Goal: Browse casually

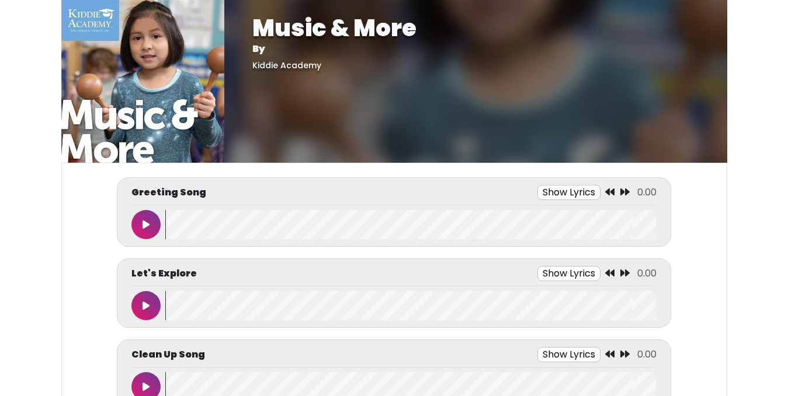
click at [88, 24] on img at bounding box center [142, 81] width 163 height 163
click at [83, 15] on img at bounding box center [142, 81] width 163 height 163
click at [144, 224] on icon at bounding box center [145, 224] width 7 height 9
click at [142, 231] on button at bounding box center [145, 224] width 29 height 29
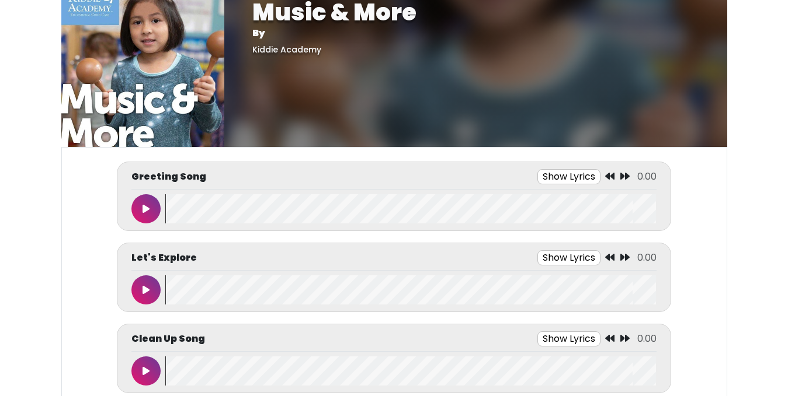
scroll to position [23, 0]
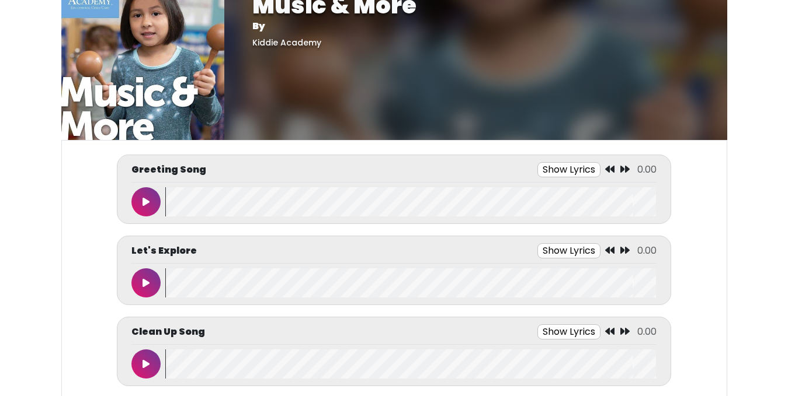
drag, startPoint x: 797, startPoint y: 20, endPoint x: 767, endPoint y: 321, distance: 302.7
click at [767, 321] on body "Music & More By [GEOGRAPHIC_DATA] Music & More By [GEOGRAPHIC_DATA]" at bounding box center [394, 175] width 788 height 396
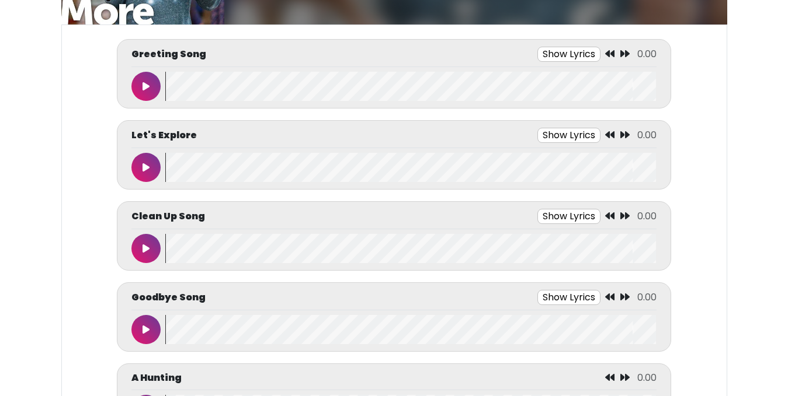
scroll to position [0, 0]
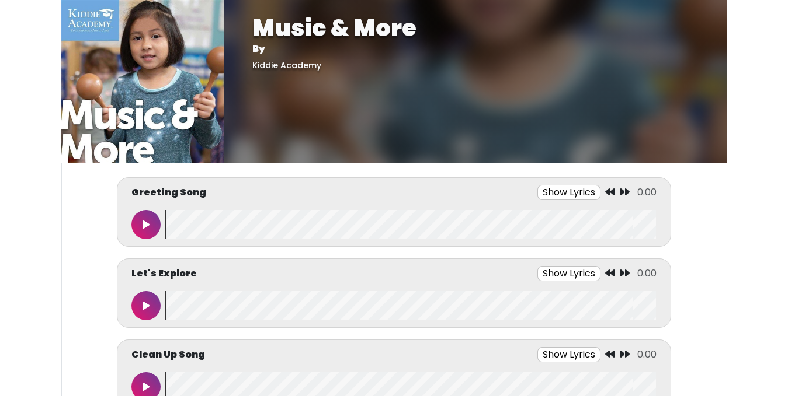
click at [96, 27] on img at bounding box center [142, 81] width 163 height 163
drag, startPoint x: 752, startPoint y: 129, endPoint x: 782, endPoint y: -8, distance: 139.8
click at [782, 0] on html "Music & More By [GEOGRAPHIC_DATA] Music & More By [GEOGRAPHIC_DATA]" at bounding box center [394, 198] width 788 height 396
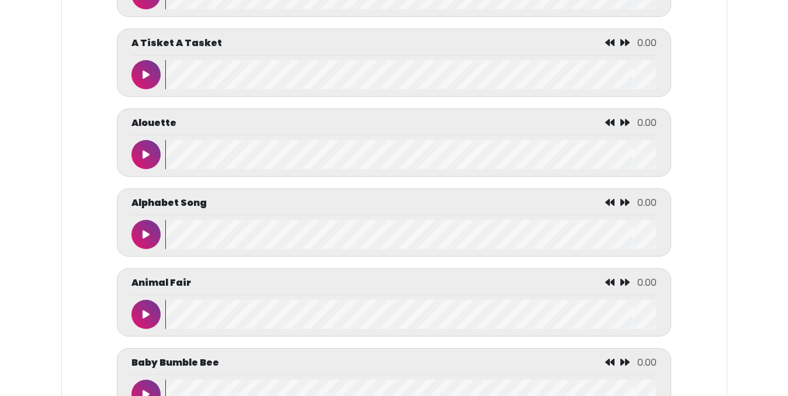
scroll to position [561, 0]
